Goal: Use online tool/utility

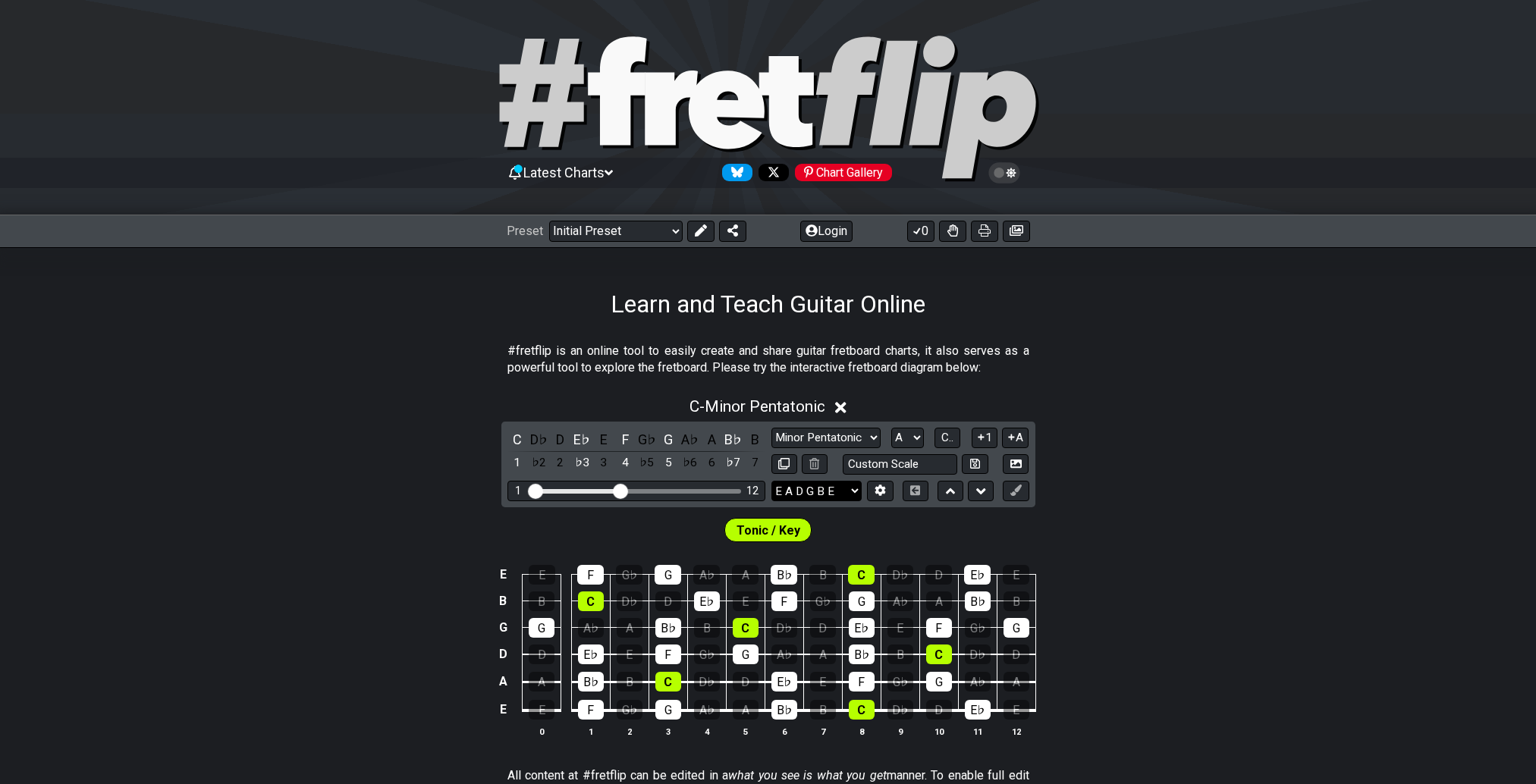
scroll to position [182, 0]
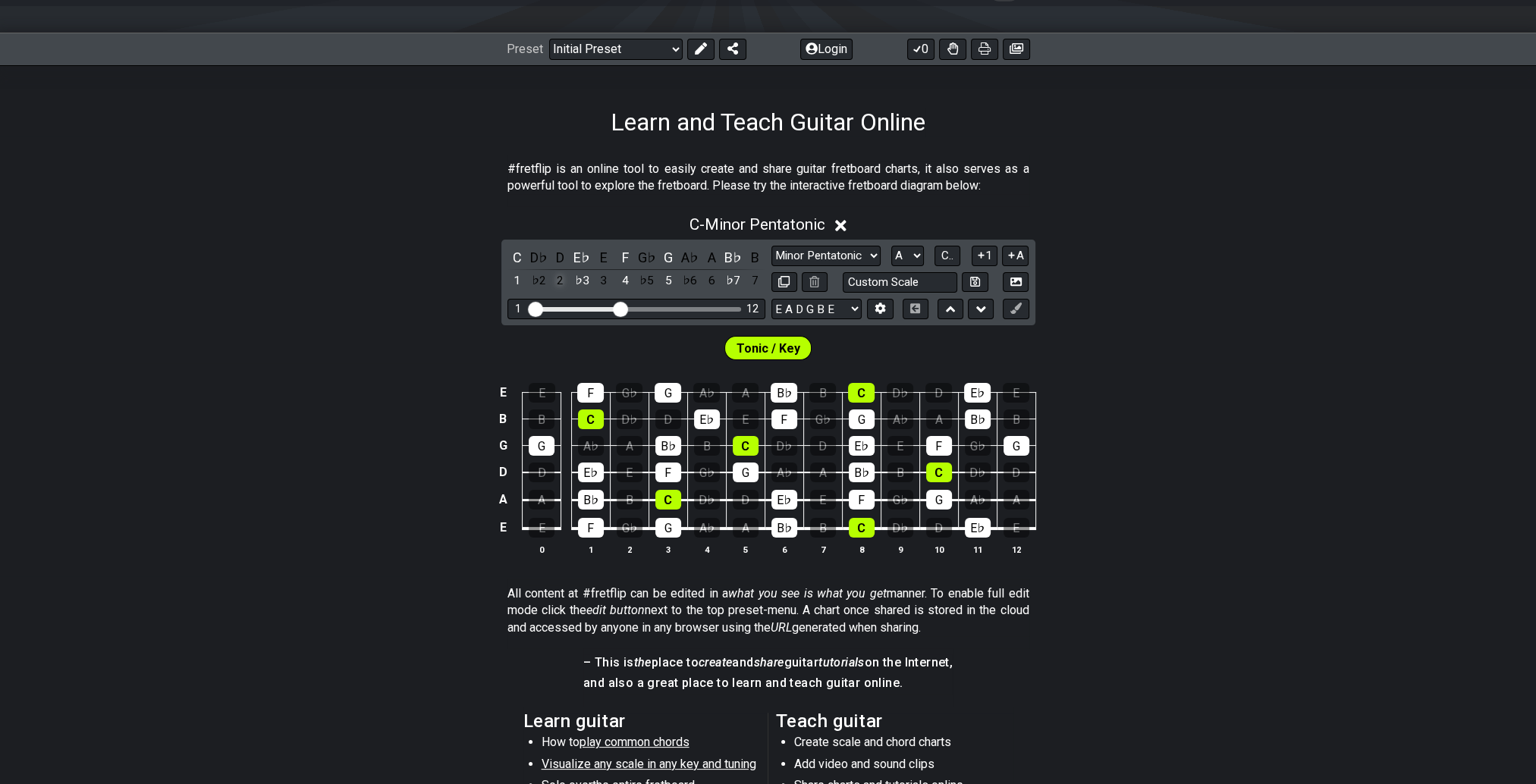
click at [561, 286] on div "2" at bounding box center [560, 280] width 20 height 20
click at [600, 280] on div "3" at bounding box center [604, 280] width 20 height 20
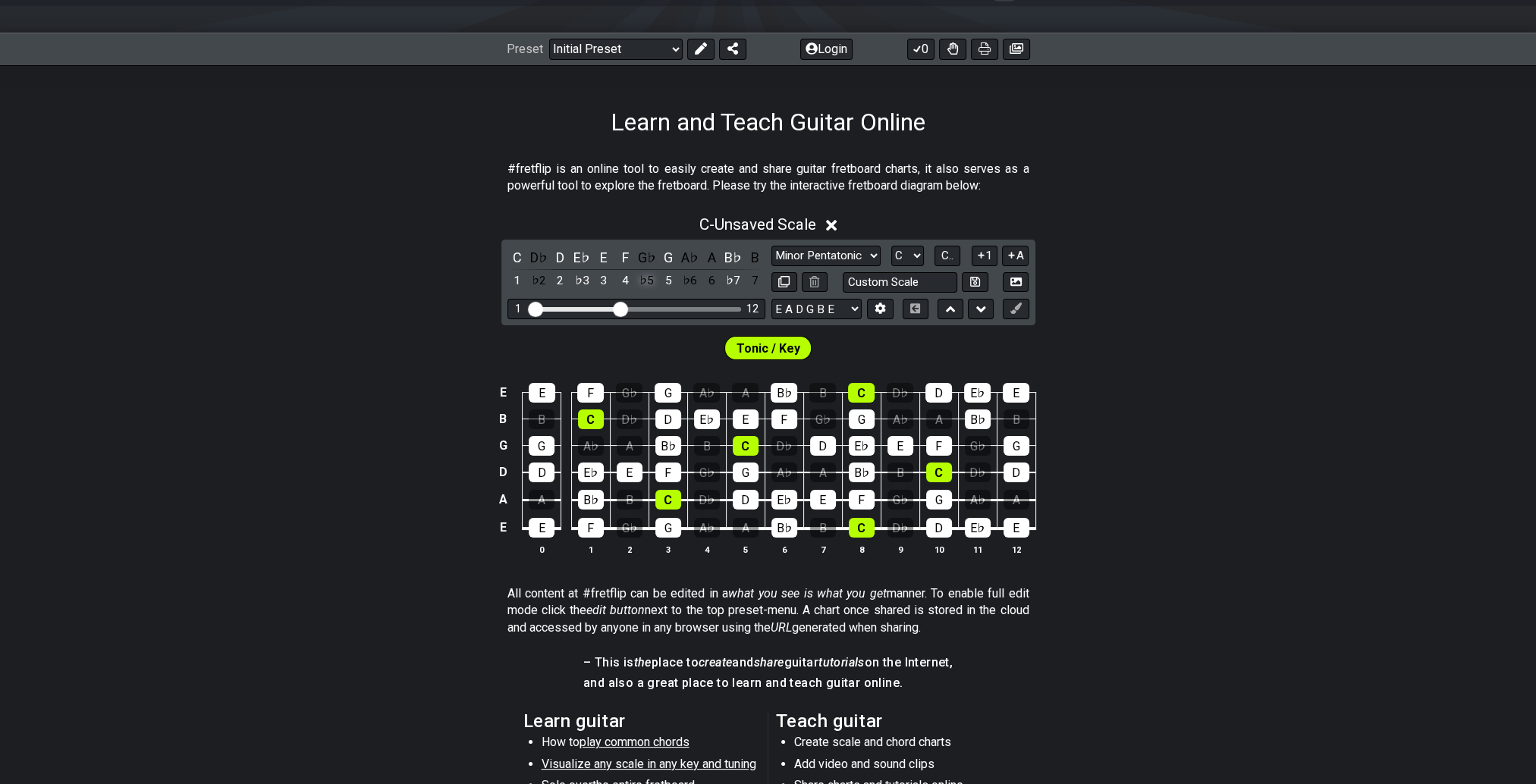
click at [646, 280] on div "♭5" at bounding box center [647, 280] width 20 height 20
click at [712, 283] on div "6" at bounding box center [712, 280] width 20 height 20
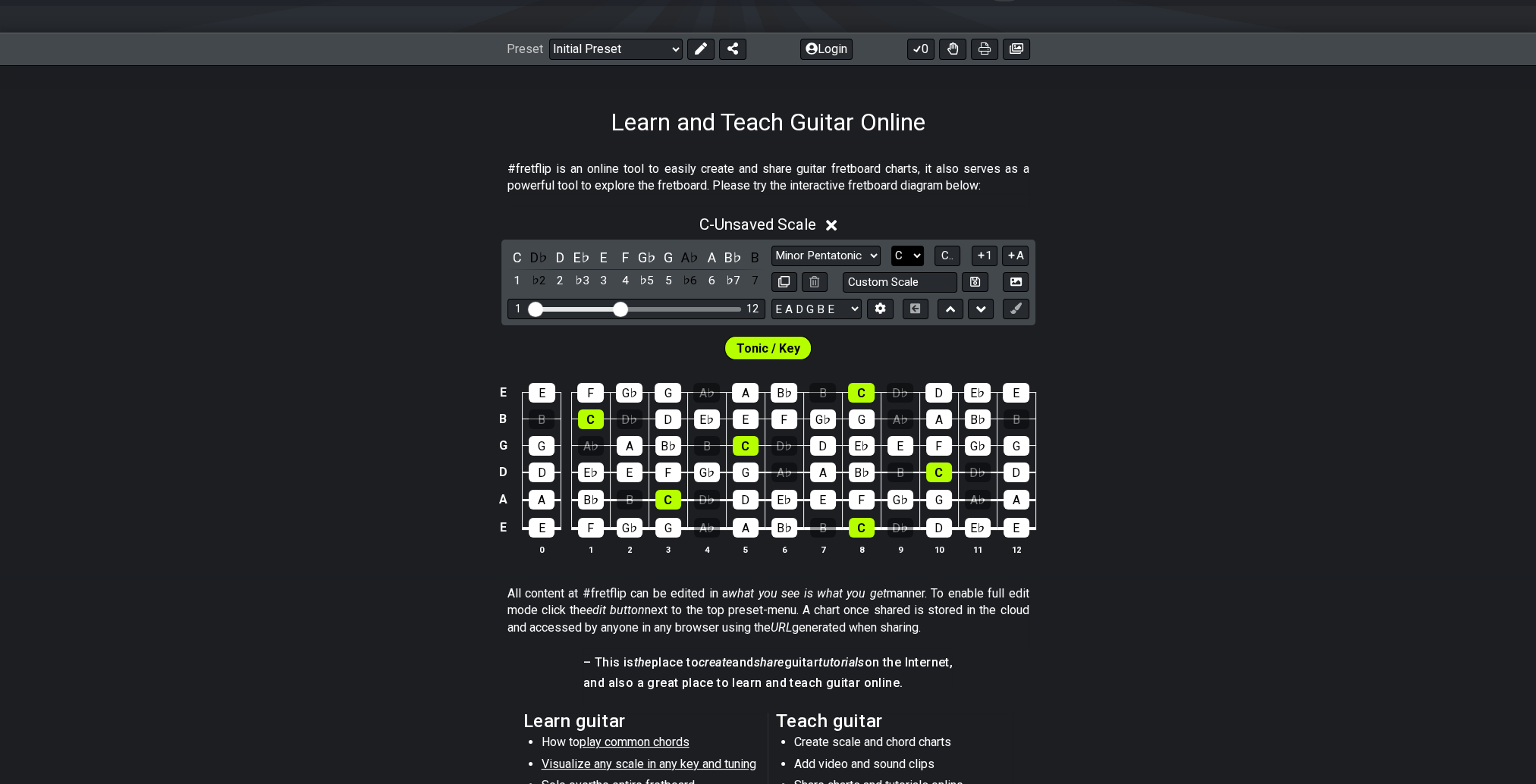
click at [916, 252] on select "A♭ A A♯ B♭ B C C♯ D♭ D D♯ E♭ E F F♯ G♭ G G♯" at bounding box center [907, 256] width 33 height 20
select select "A"
click at [891, 246] on select "A♭ A A♯ B♭ B C C♯ D♭ D D♯ E♭ E F F♯ G♭ G G♯" at bounding box center [907, 256] width 33 height 20
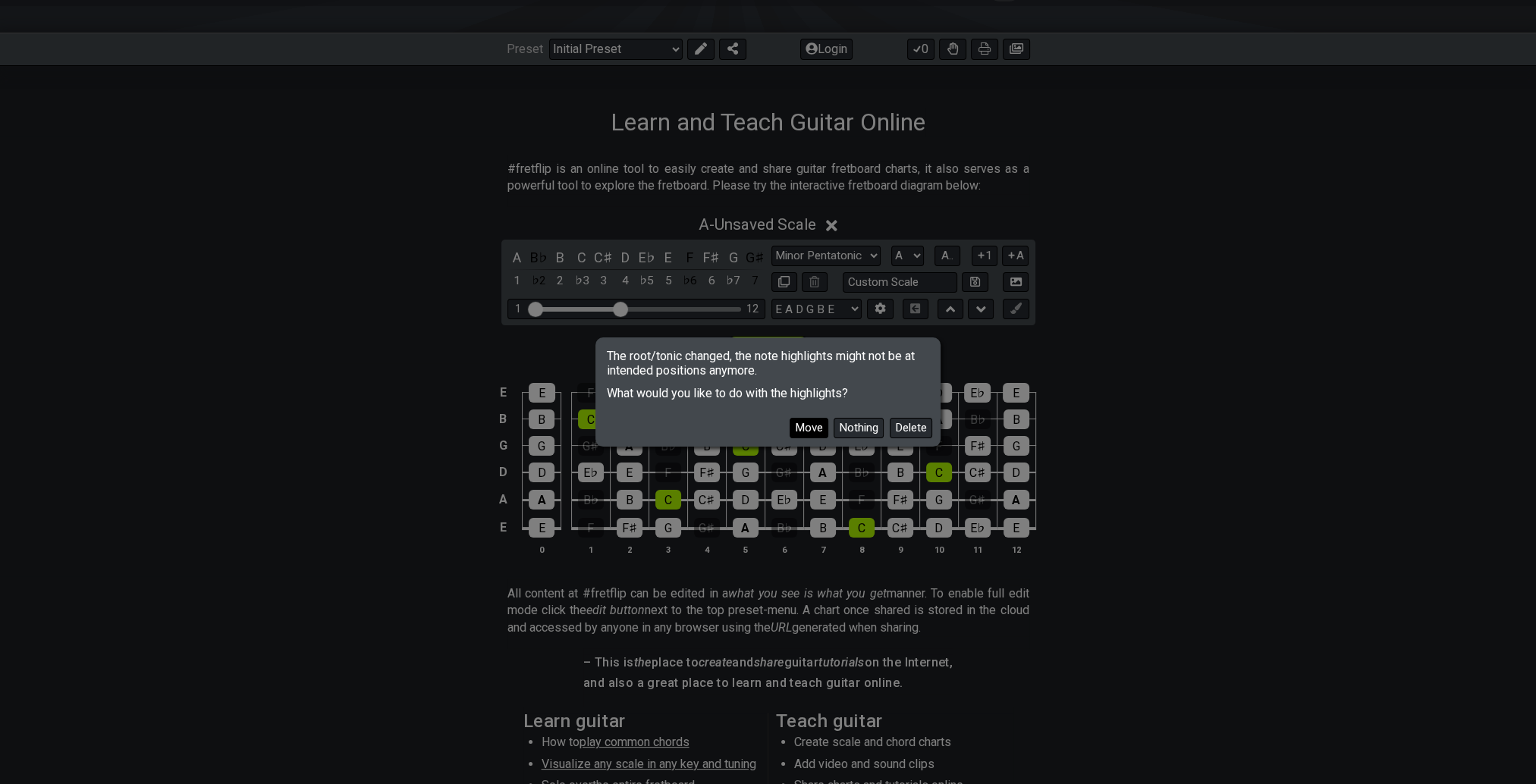
click at [812, 429] on button "Move" at bounding box center [808, 428] width 38 height 20
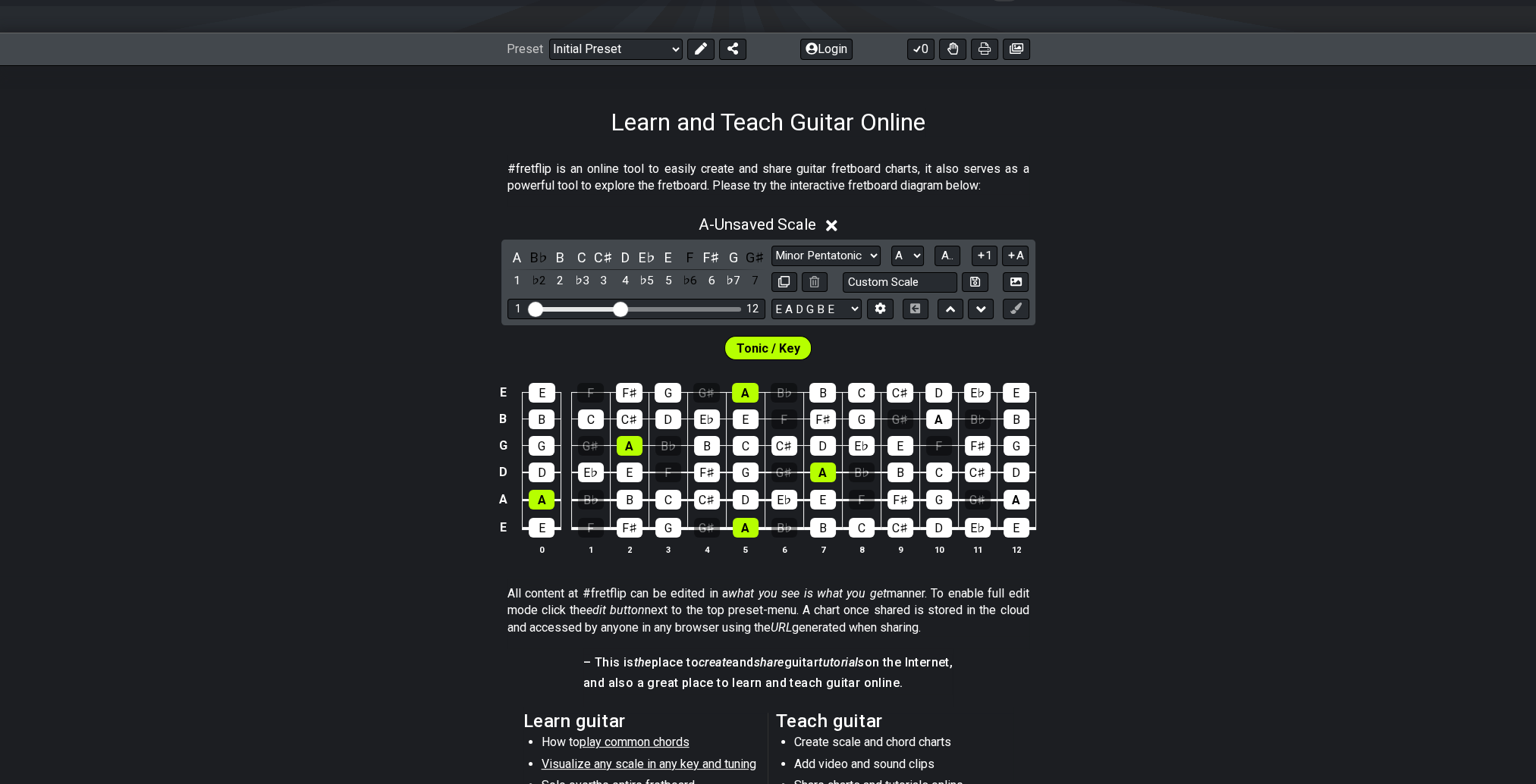
click at [772, 349] on span "Tonic / Key" at bounding box center [768, 348] width 64 height 22
click at [947, 257] on span "A.." at bounding box center [947, 255] width 12 height 14
drag, startPoint x: 619, startPoint y: 305, endPoint x: 676, endPoint y: 308, distance: 57.1
click at [676, 308] on input "Visible fret range" at bounding box center [636, 308] width 215 height 0
